Goal: Use online tool/utility: Utilize a website feature to perform a specific function

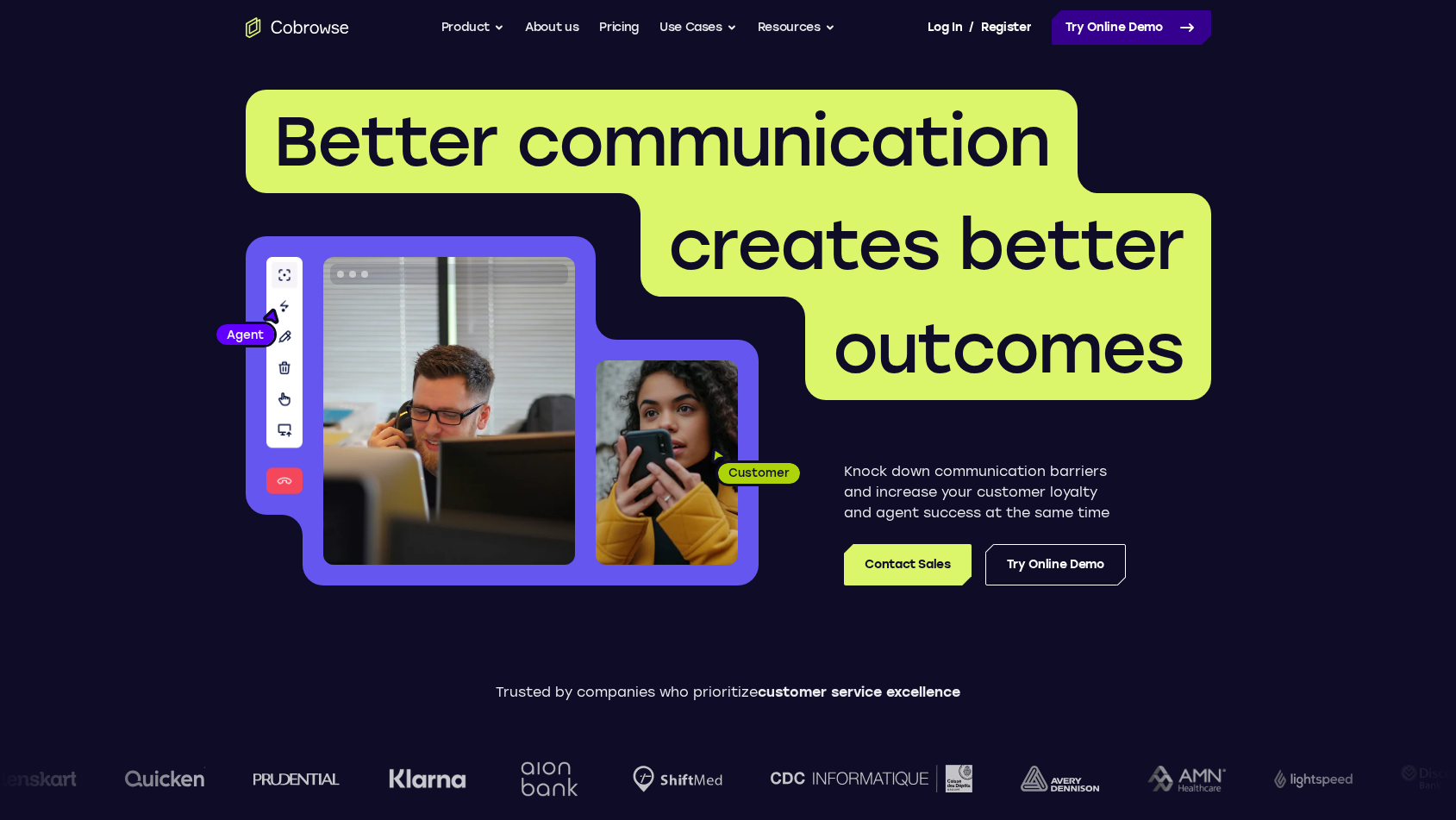
click at [1098, 15] on link "Try Online Demo" at bounding box center [1131, 28] width 160 height 35
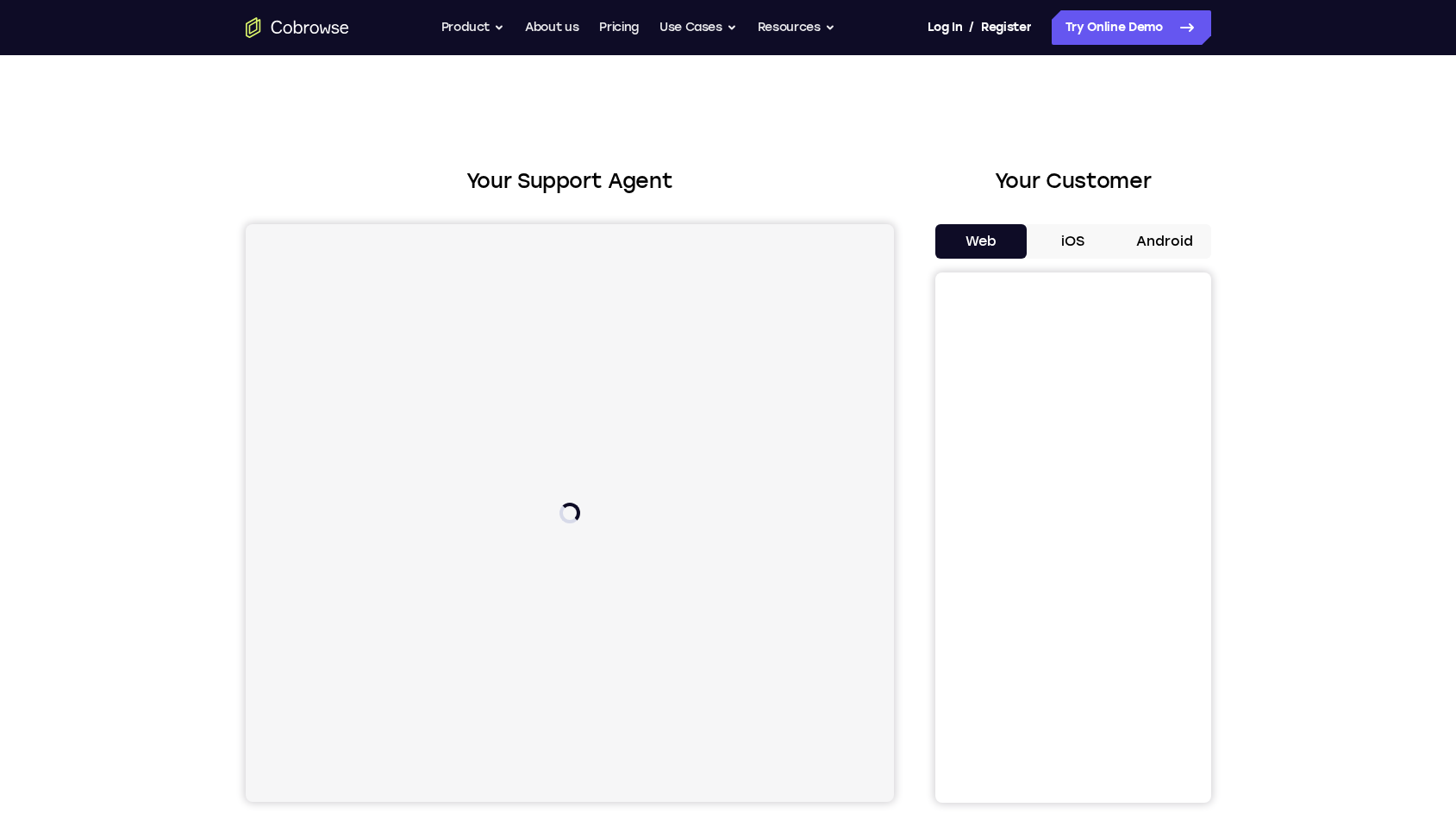
click at [1091, 239] on button "iOS" at bounding box center [1073, 242] width 93 height 35
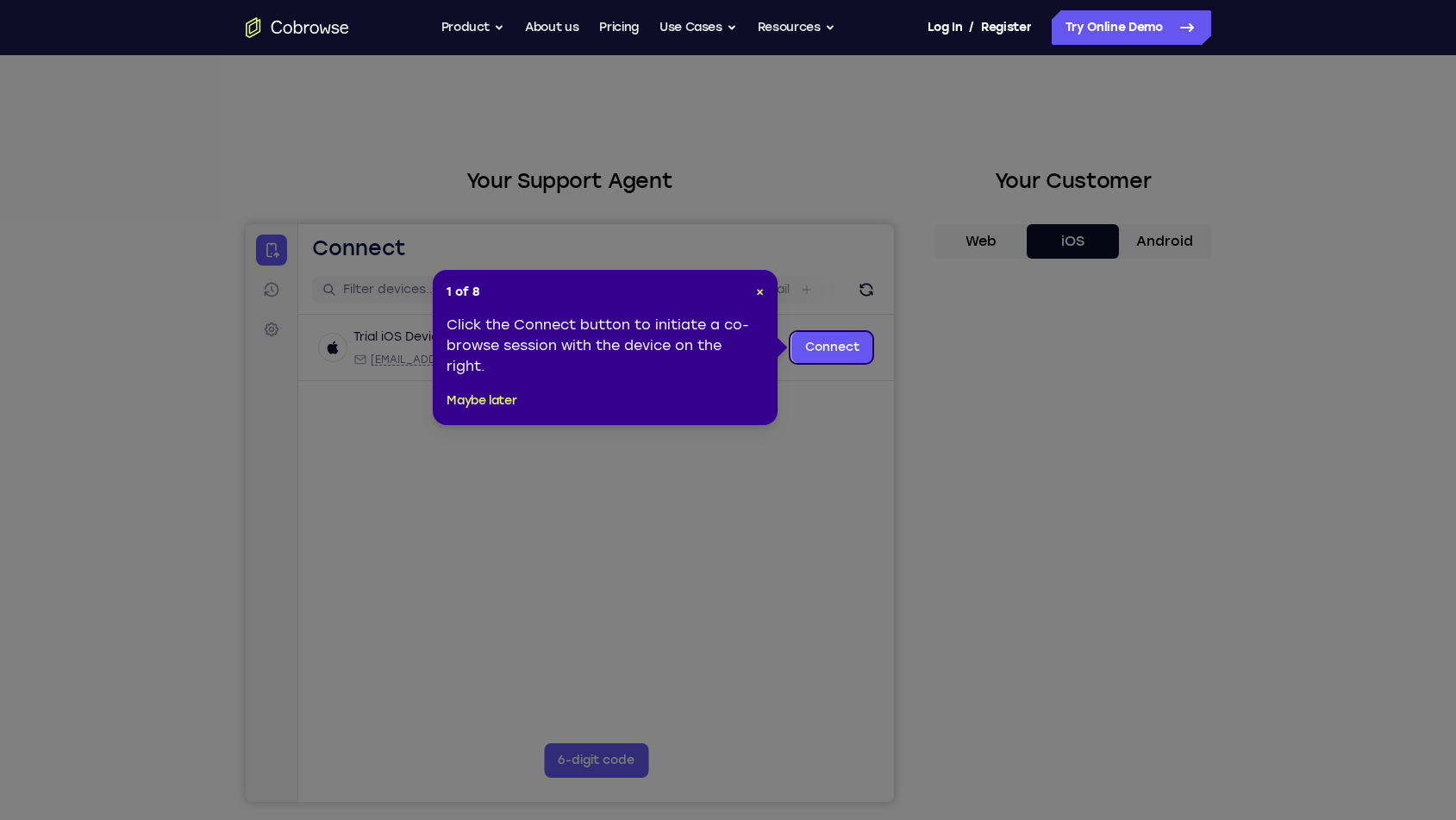
click at [1066, 777] on icon at bounding box center [734, 410] width 1469 height 820
click at [497, 403] on button "Maybe later" at bounding box center [481, 400] width 70 height 20
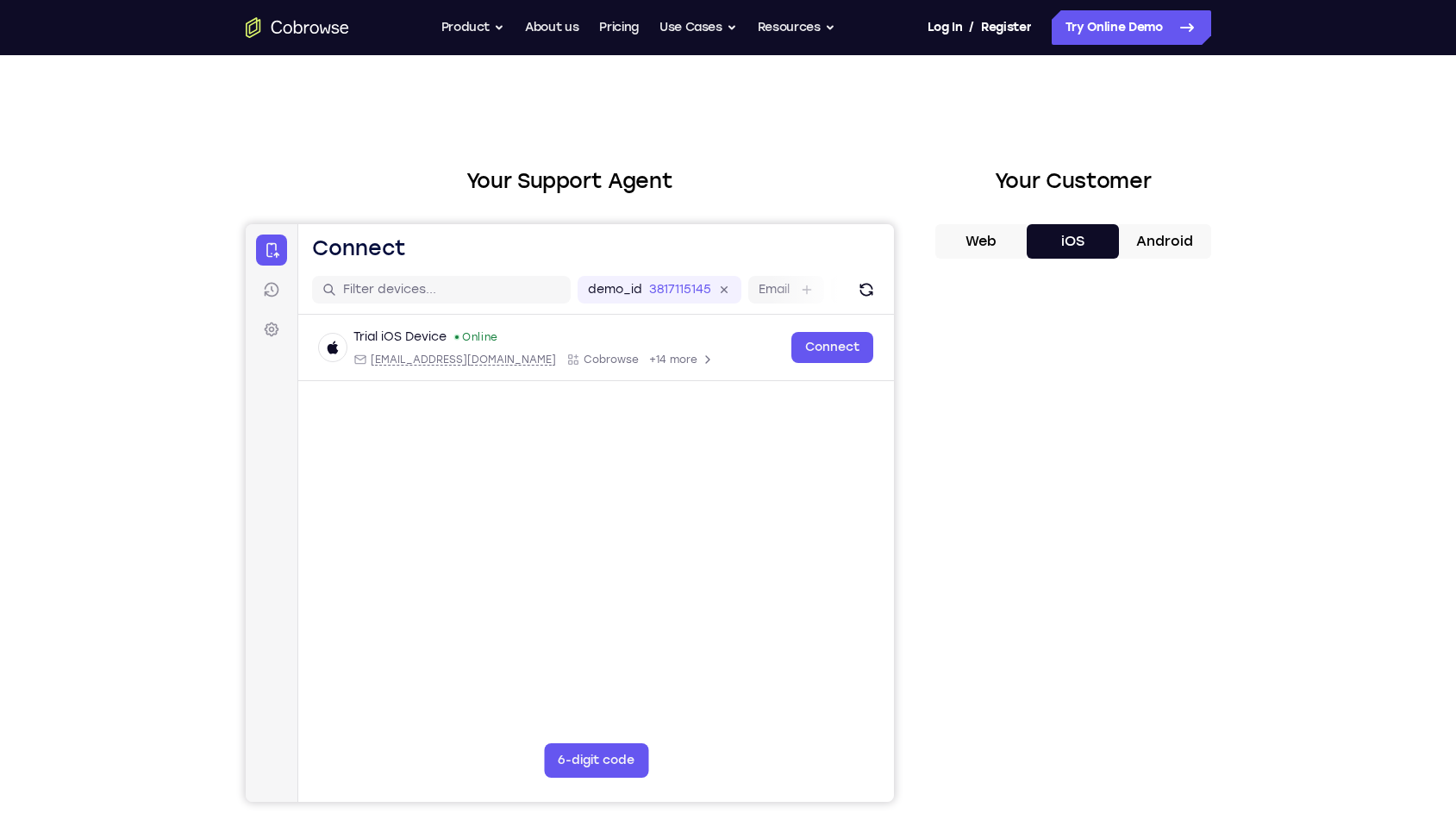
click at [1125, 228] on button "Android" at bounding box center [1166, 242] width 93 height 35
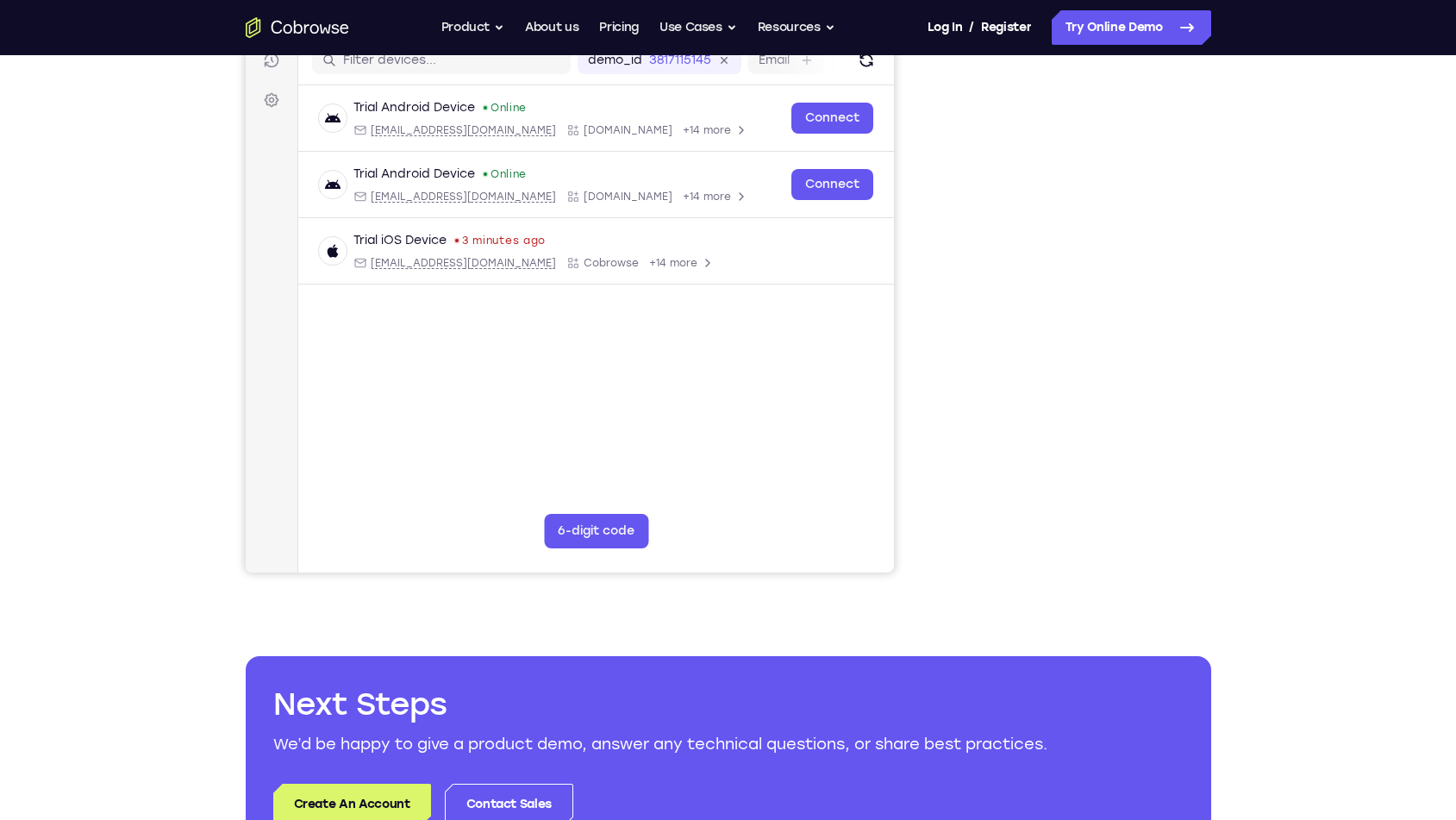
scroll to position [248, 0]
